Goal: Check status: Check status

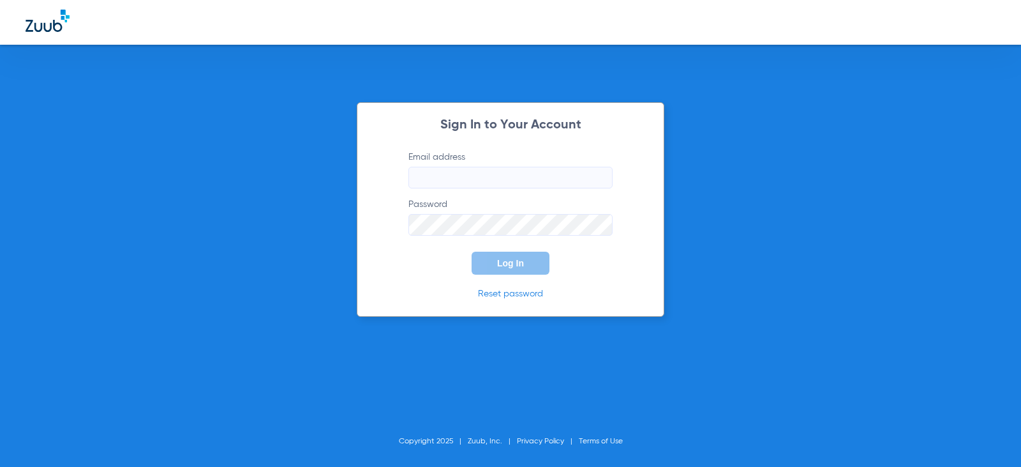
type input "[EMAIL_ADDRESS][DOMAIN_NAME]"
click at [496, 263] on button "Log In" at bounding box center [511, 263] width 78 height 23
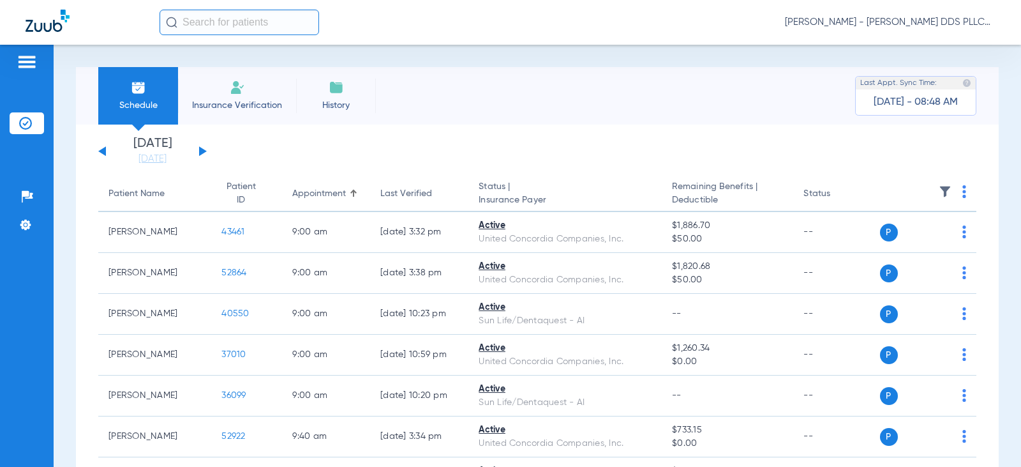
click at [203, 154] on div "[DATE] [DATE] [DATE] [DATE] [DATE] [DATE] [DATE] [DATE] [DATE] [DATE] [DATE] [D…" at bounding box center [152, 151] width 109 height 28
click at [202, 151] on button at bounding box center [203, 151] width 8 height 10
click at [204, 154] on div "[DATE] [DATE] [DATE] [DATE] [DATE] [DATE] [DATE] [DATE] [DATE] [DATE] [DATE] [D…" at bounding box center [152, 151] width 109 height 28
click at [202, 150] on button at bounding box center [203, 151] width 8 height 10
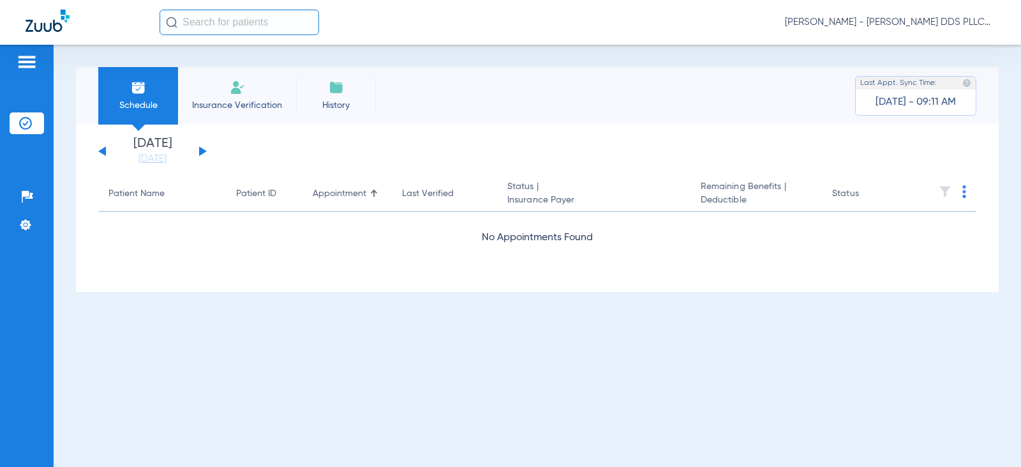
click at [202, 150] on button at bounding box center [203, 151] width 8 height 10
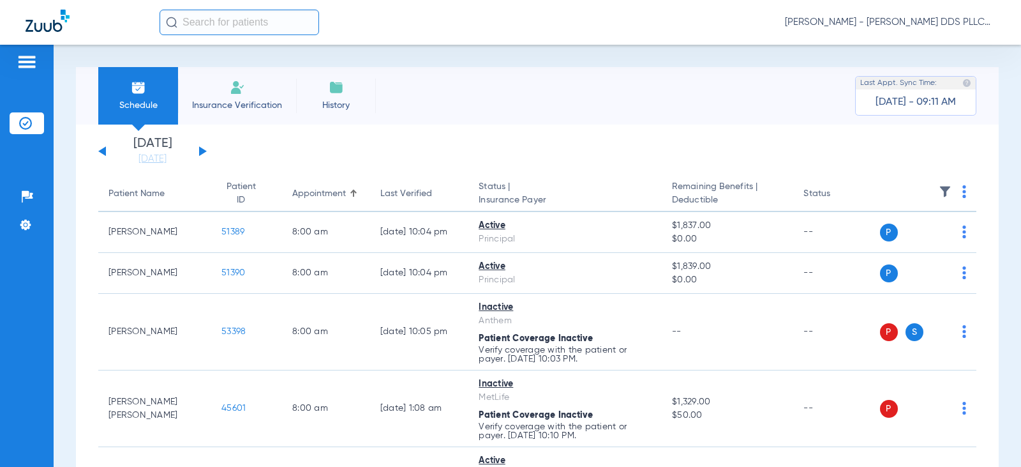
scroll to position [85, 0]
